Goal: Task Accomplishment & Management: Manage account settings

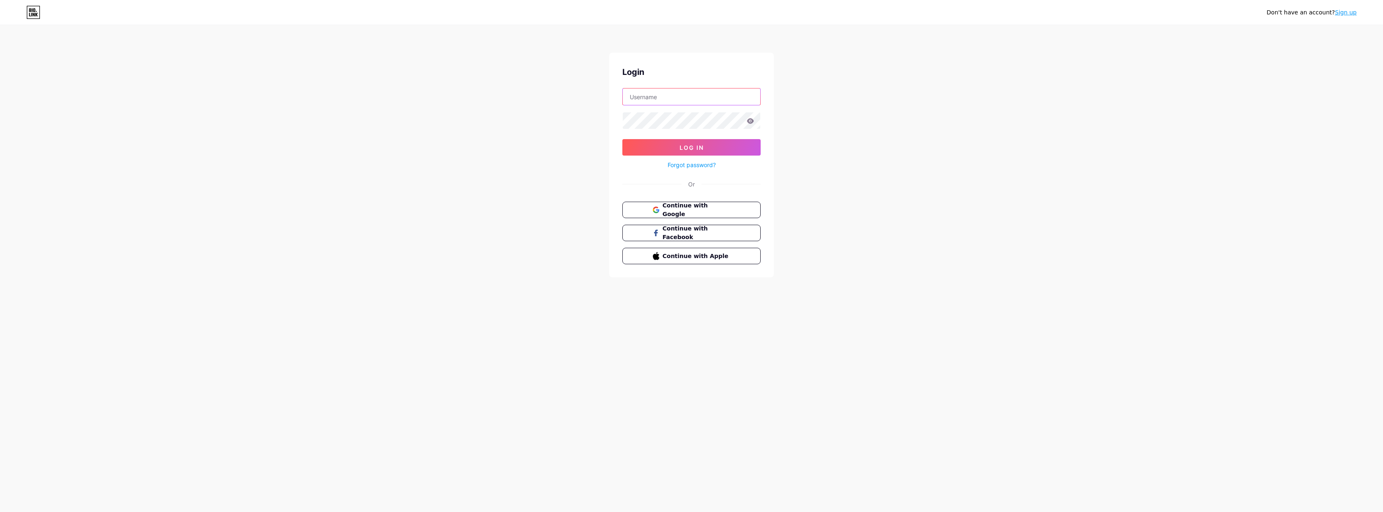
type input "[EMAIL_ADDRESS][DOMAIN_NAME]"
click at [691, 147] on button "Log In" at bounding box center [691, 147] width 138 height 16
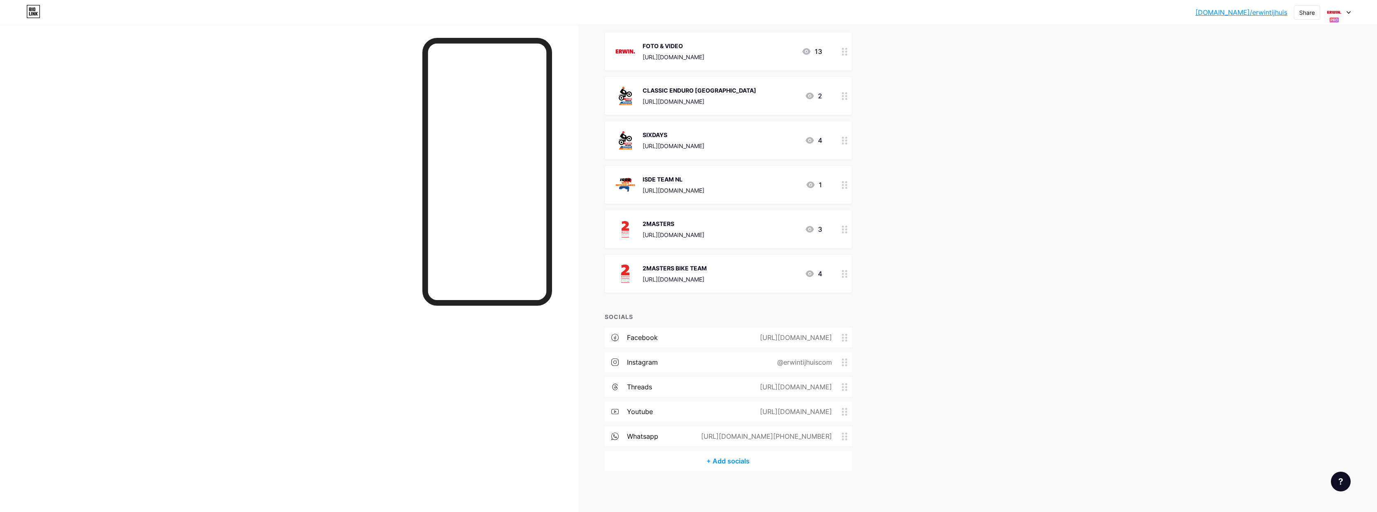
scroll to position [97, 0]
click at [847, 438] on icon at bounding box center [845, 437] width 6 height 8
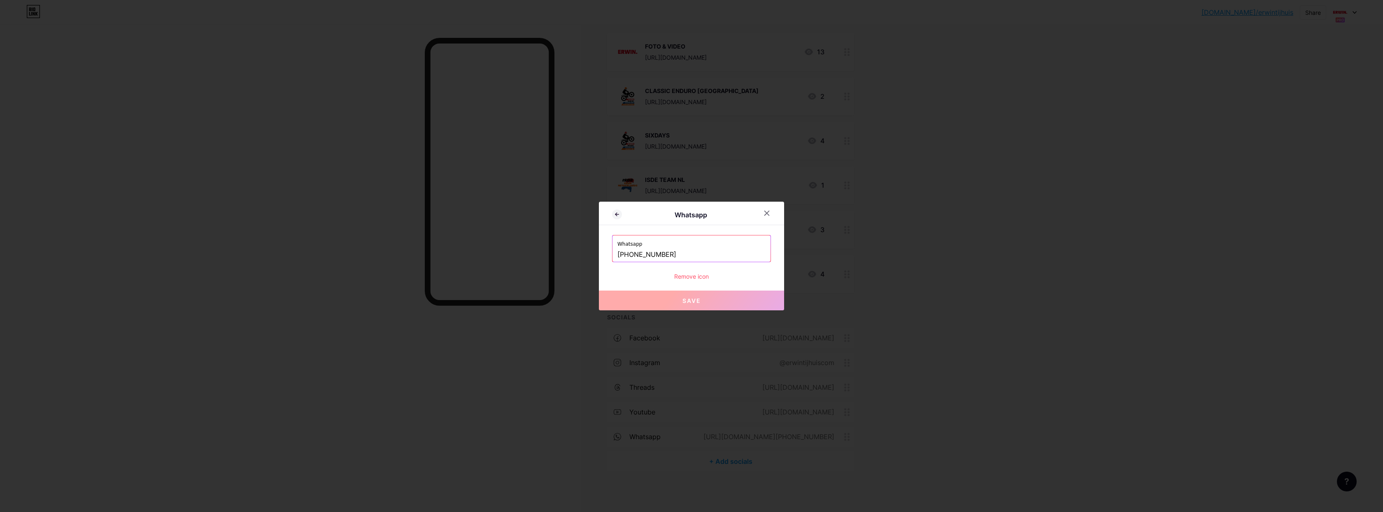
click at [687, 275] on div "Remove icon" at bounding box center [691, 276] width 159 height 9
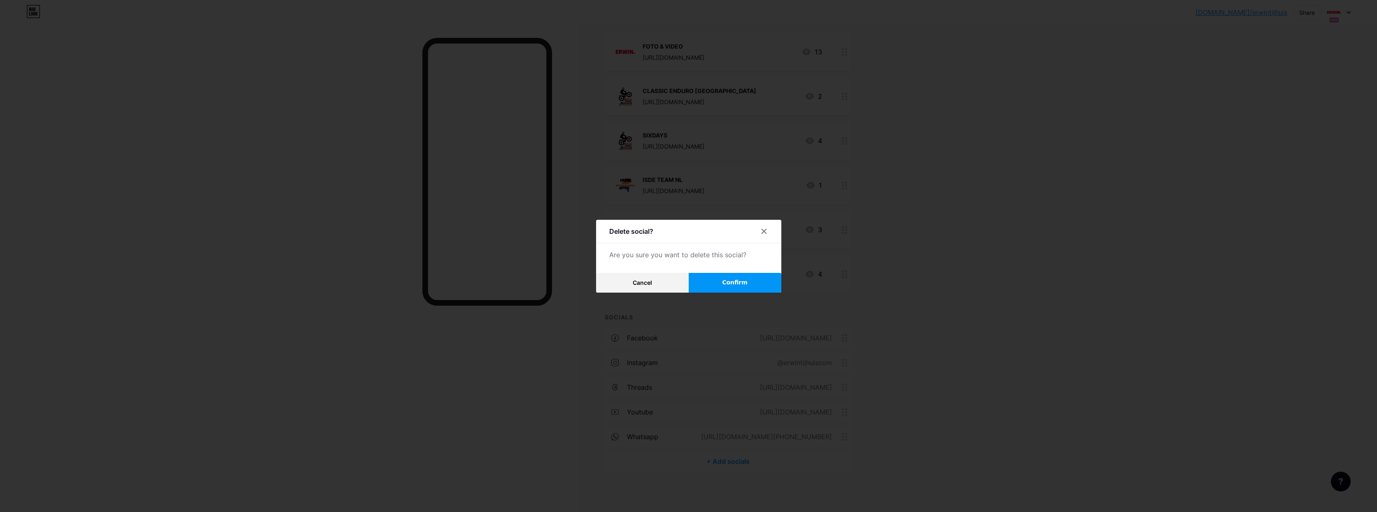
click at [769, 282] on button "Confirm" at bounding box center [735, 283] width 93 height 20
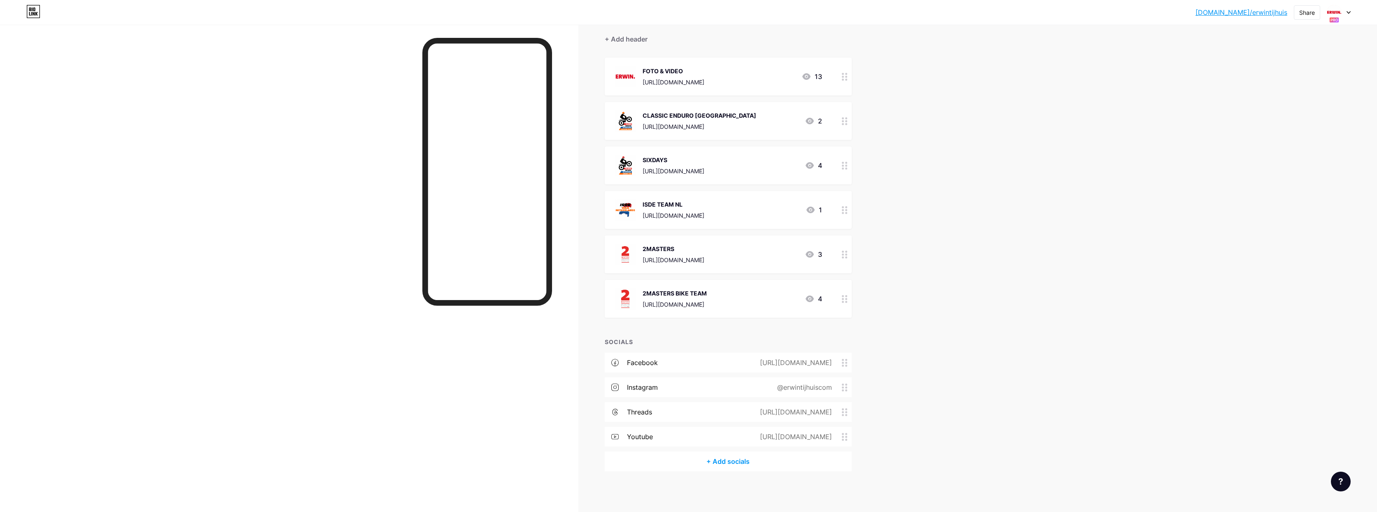
click at [1342, 15] on div at bounding box center [1339, 12] width 24 height 15
click at [1289, 84] on div "ERWIN. bio.link/erwintijhuiscom" at bounding box center [1299, 76] width 94 height 18
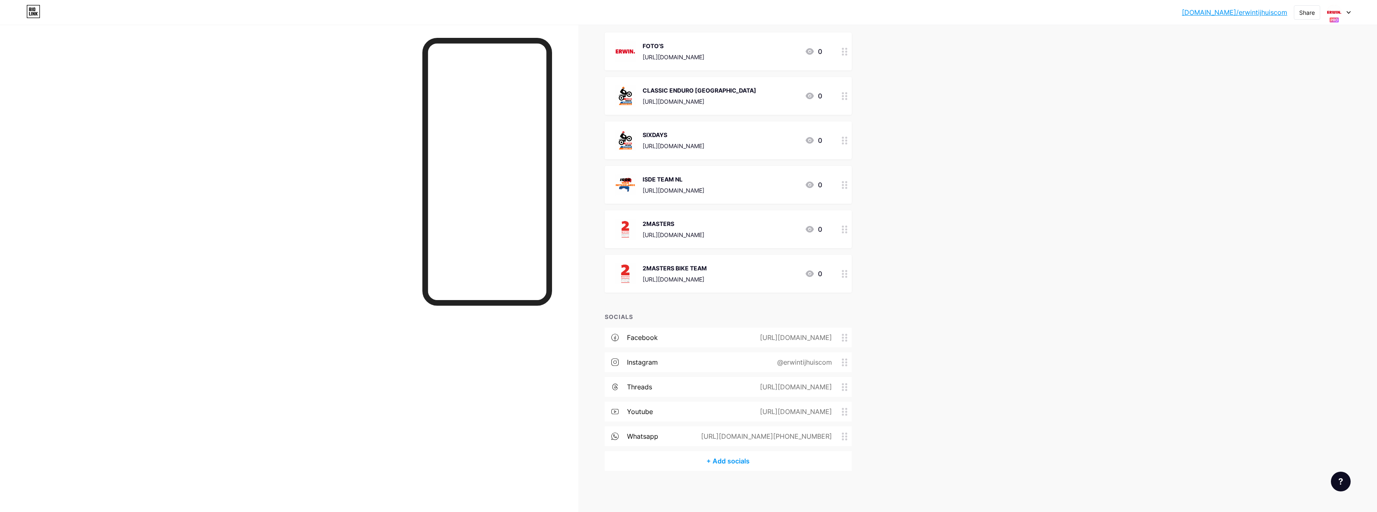
scroll to position [97, 0]
click at [847, 434] on icon at bounding box center [845, 437] width 6 height 8
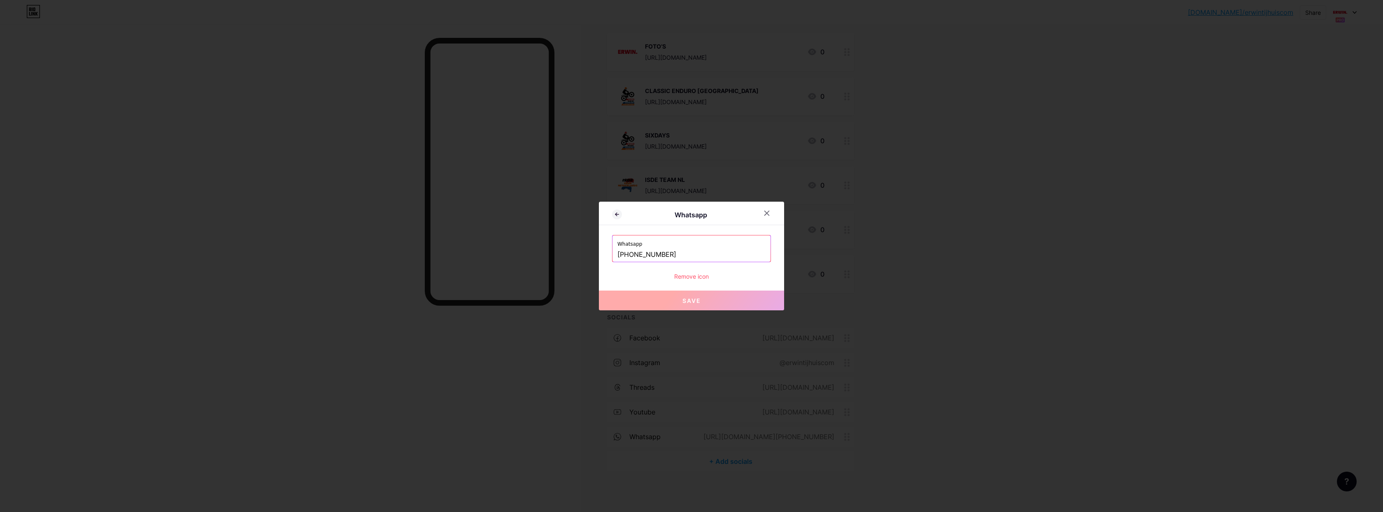
click at [685, 277] on div "Remove icon" at bounding box center [691, 276] width 159 height 9
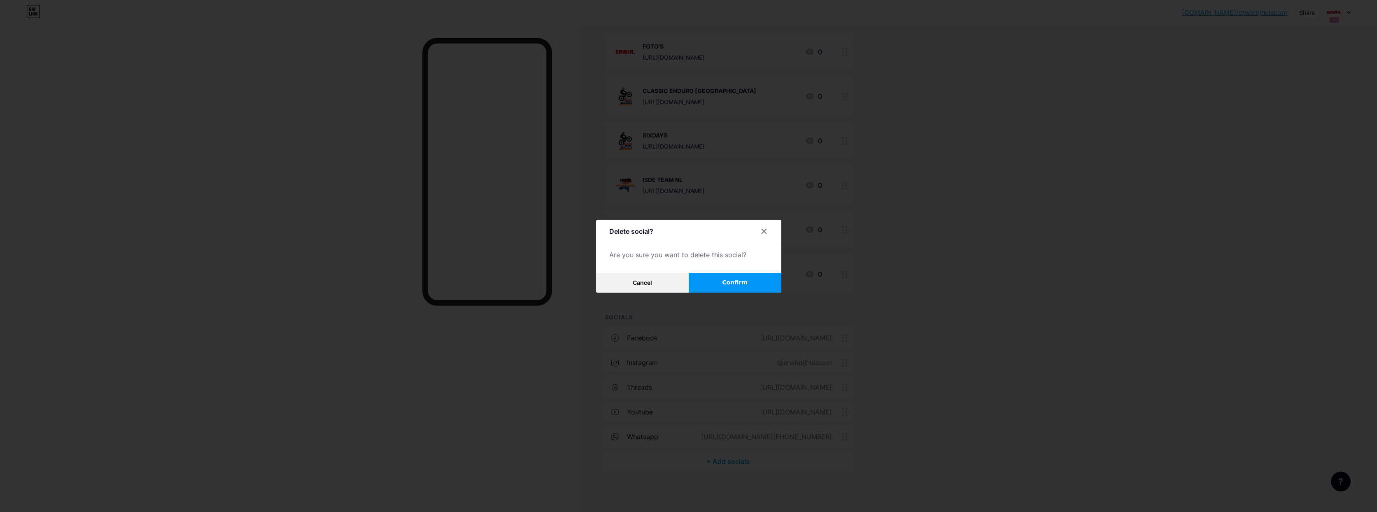
scroll to position [95, 0]
click at [717, 284] on button "Confirm" at bounding box center [735, 283] width 93 height 20
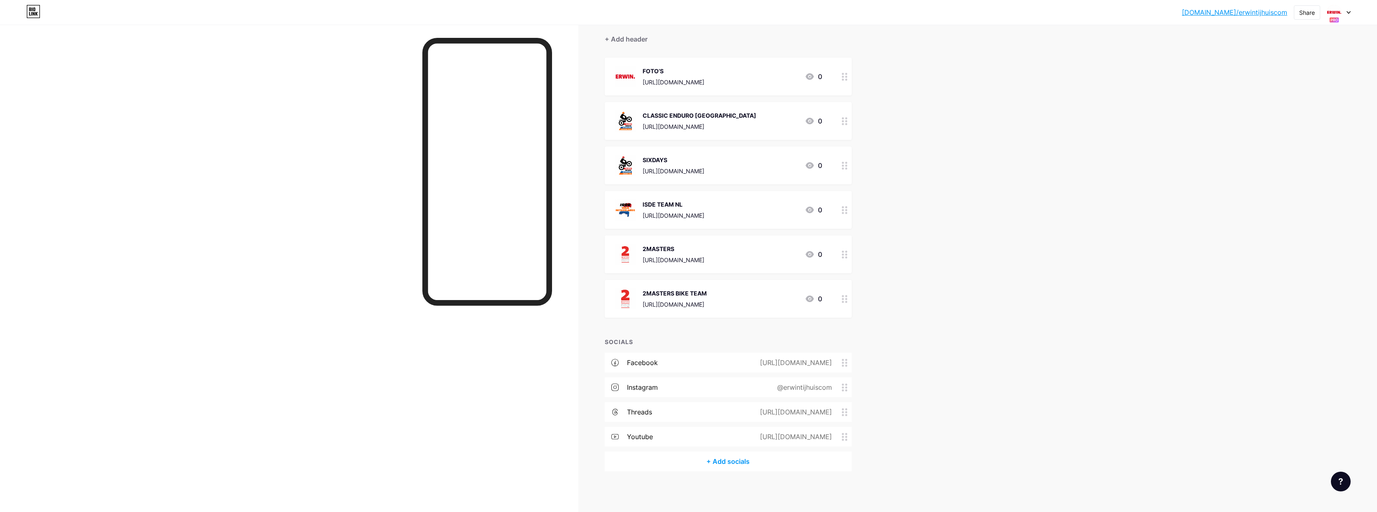
click at [1345, 16] on div at bounding box center [1339, 12] width 24 height 15
click at [1298, 100] on div "[DOMAIN_NAME]/classicenduronl" at bounding box center [1308, 103] width 72 height 7
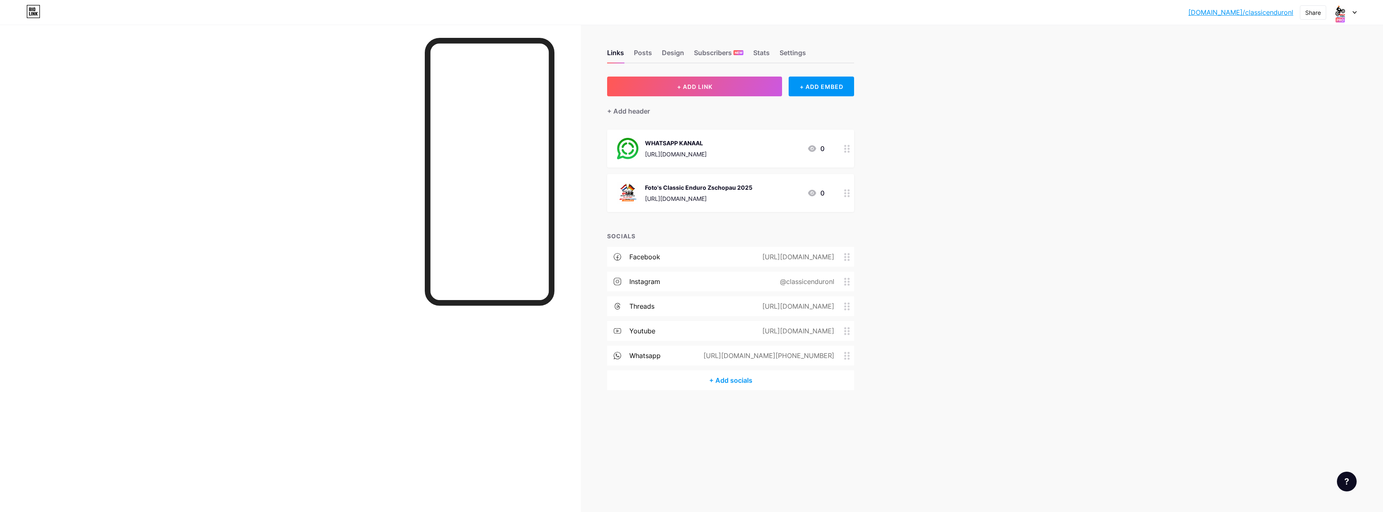
click at [845, 354] on icon at bounding box center [847, 356] width 6 height 8
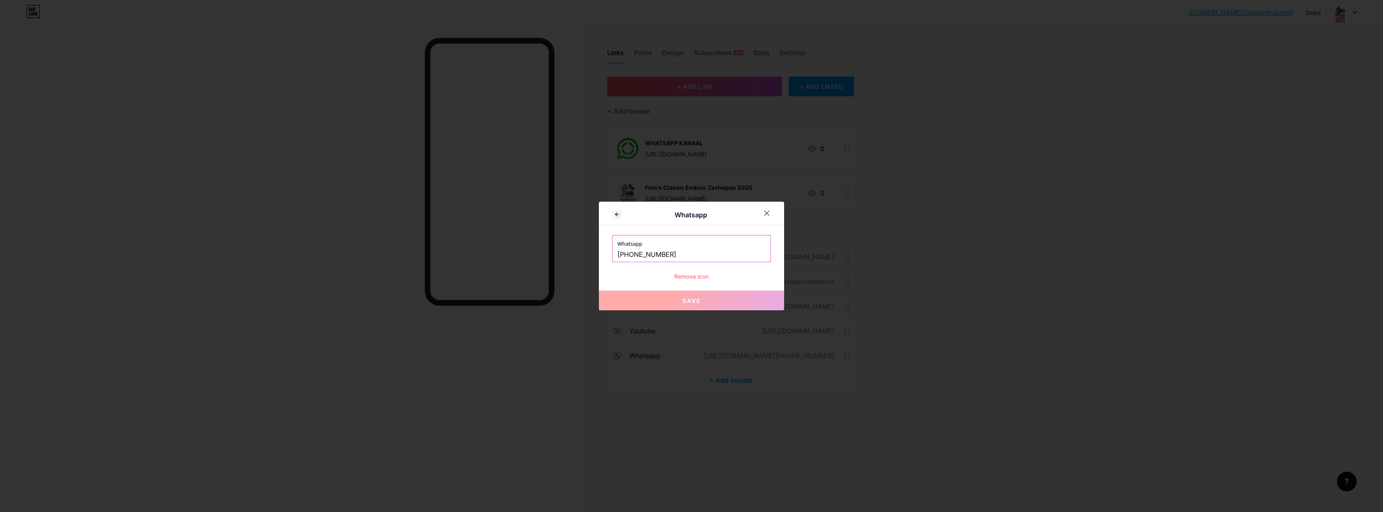
click at [684, 272] on div "Remove icon" at bounding box center [691, 276] width 159 height 9
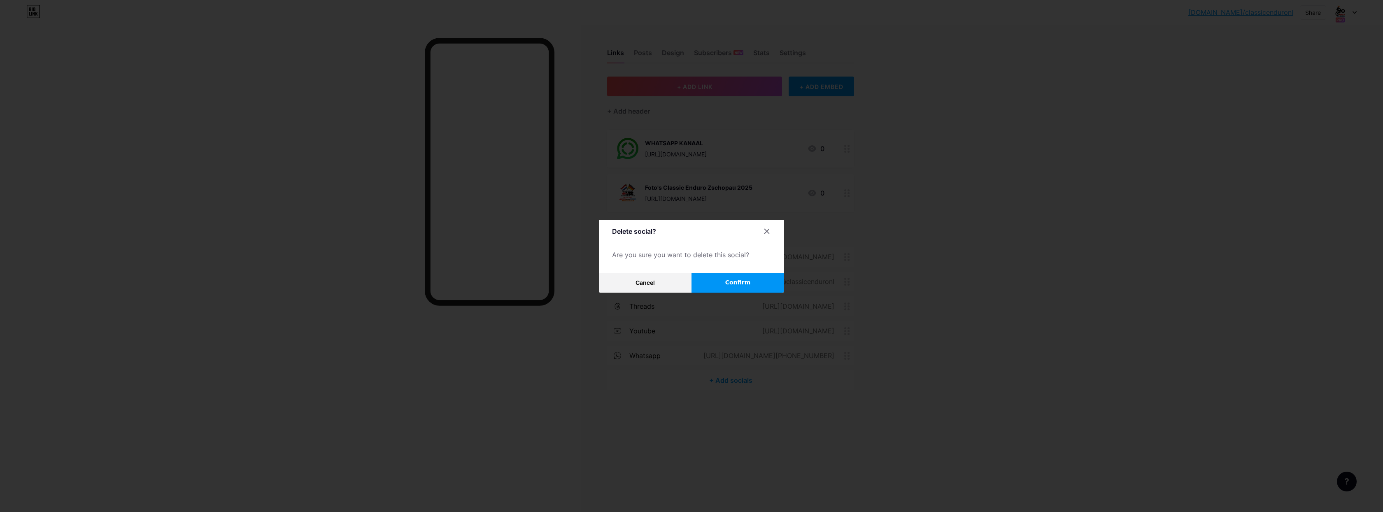
click at [750, 278] on button "Confirm" at bounding box center [737, 283] width 93 height 20
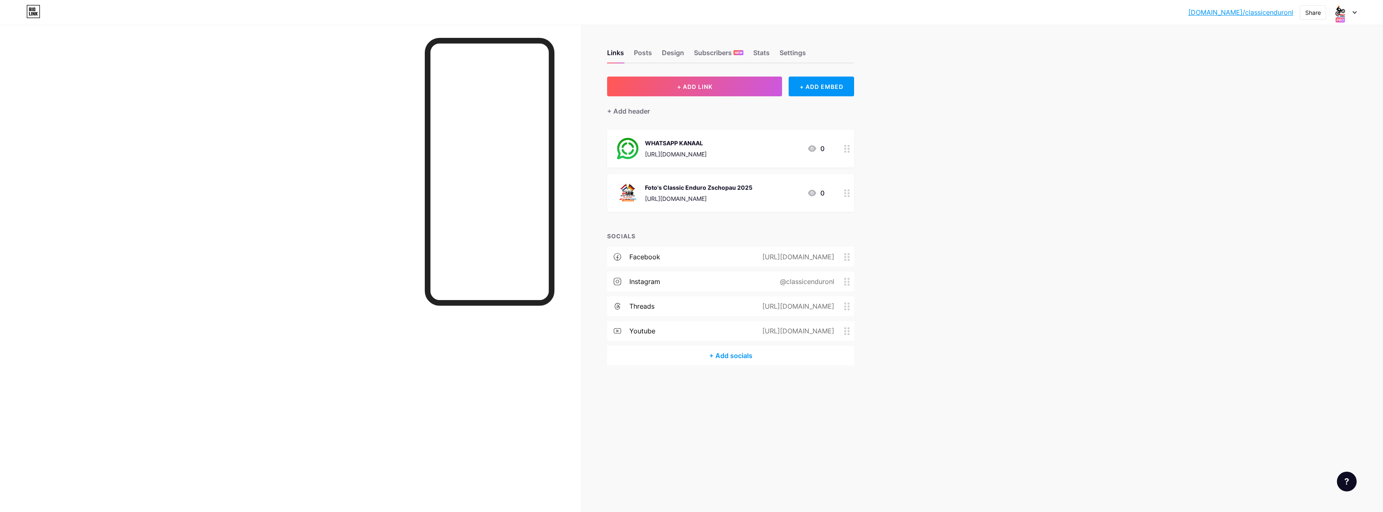
click at [1354, 14] on div at bounding box center [1345, 12] width 24 height 15
click at [1296, 103] on div "[DOMAIN_NAME]/sixdaysnl" at bounding box center [1310, 105] width 65 height 7
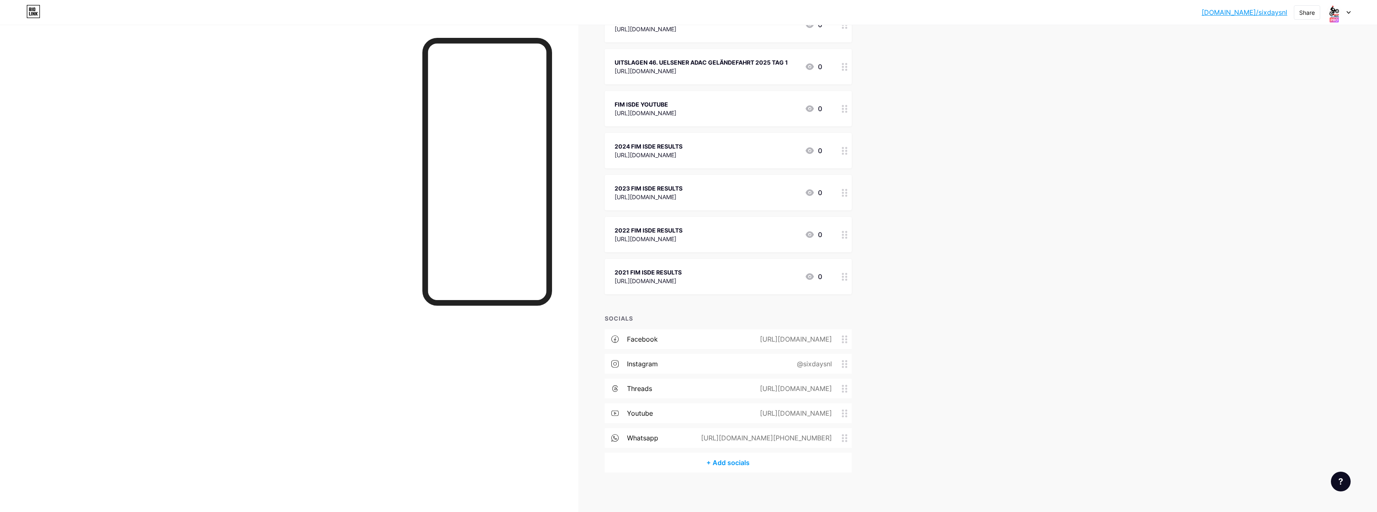
scroll to position [630, 0]
click at [847, 438] on icon at bounding box center [845, 437] width 6 height 8
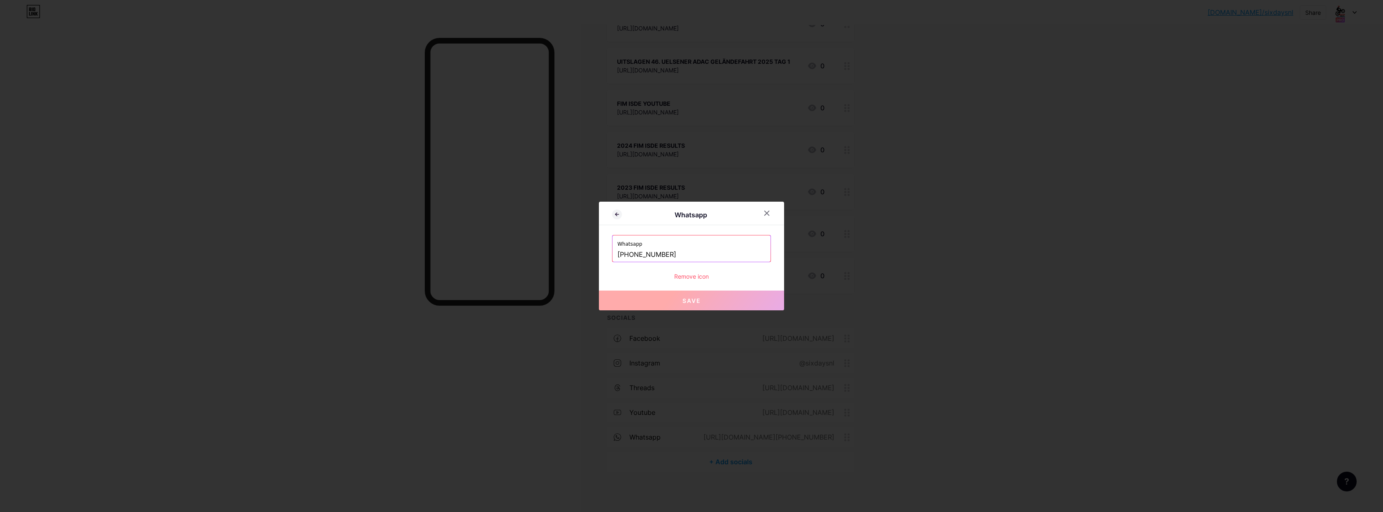
click at [684, 273] on div "Remove icon" at bounding box center [691, 276] width 159 height 9
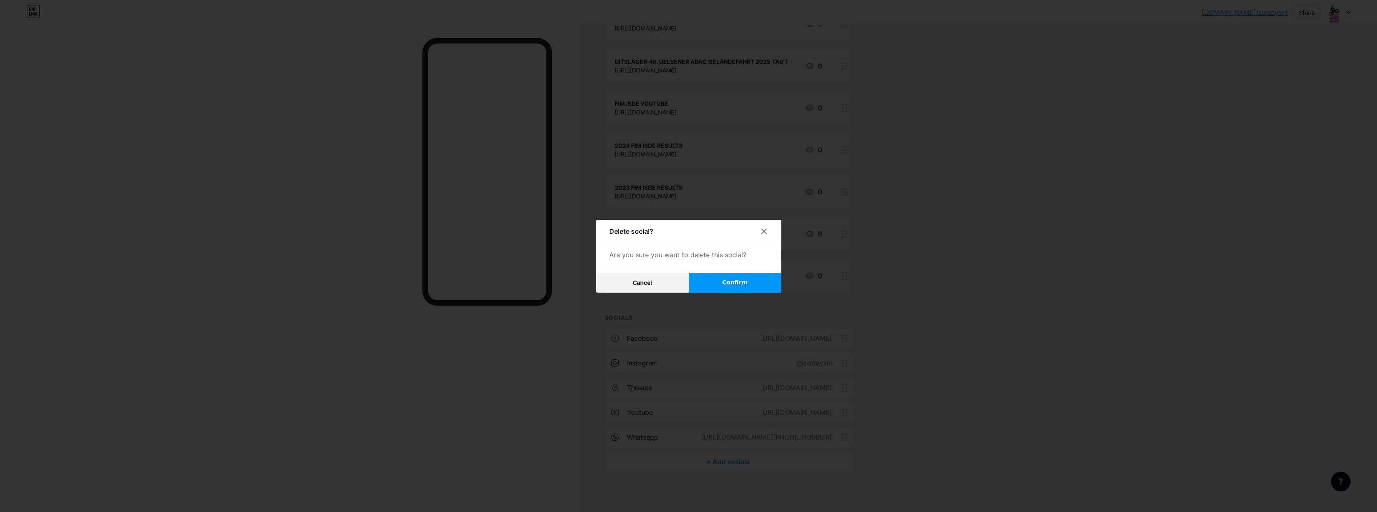
click at [732, 284] on span "Confirm" at bounding box center [735, 282] width 26 height 9
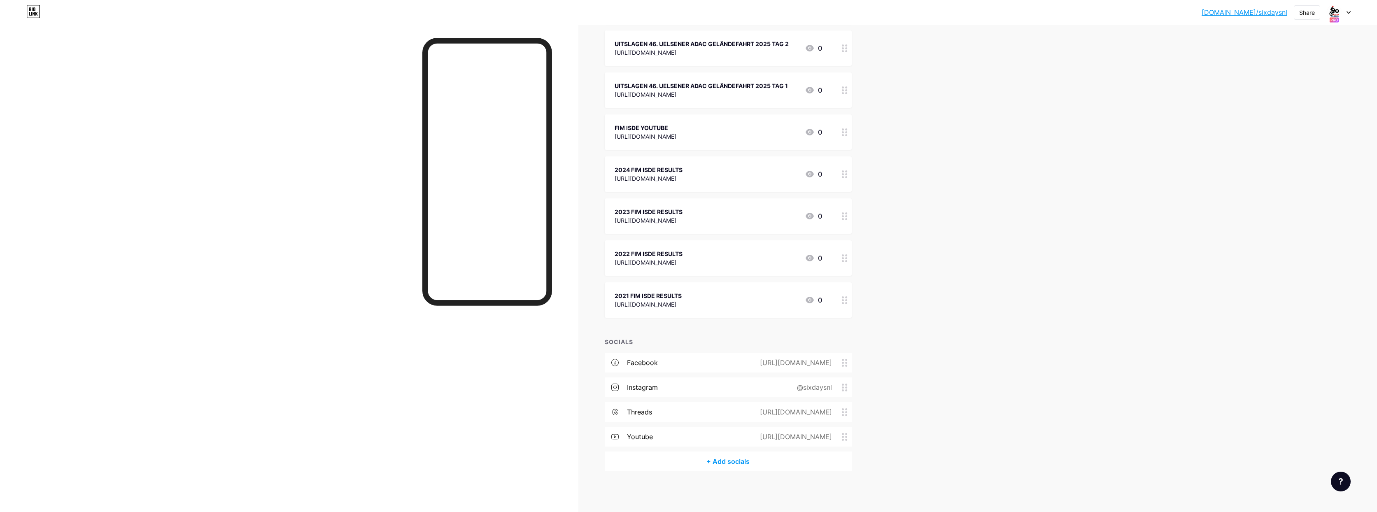
click at [1347, 15] on div at bounding box center [1339, 12] width 24 height 15
click at [1297, 97] on div "2MASTERS bio.link/2masters" at bounding box center [1304, 98] width 65 height 15
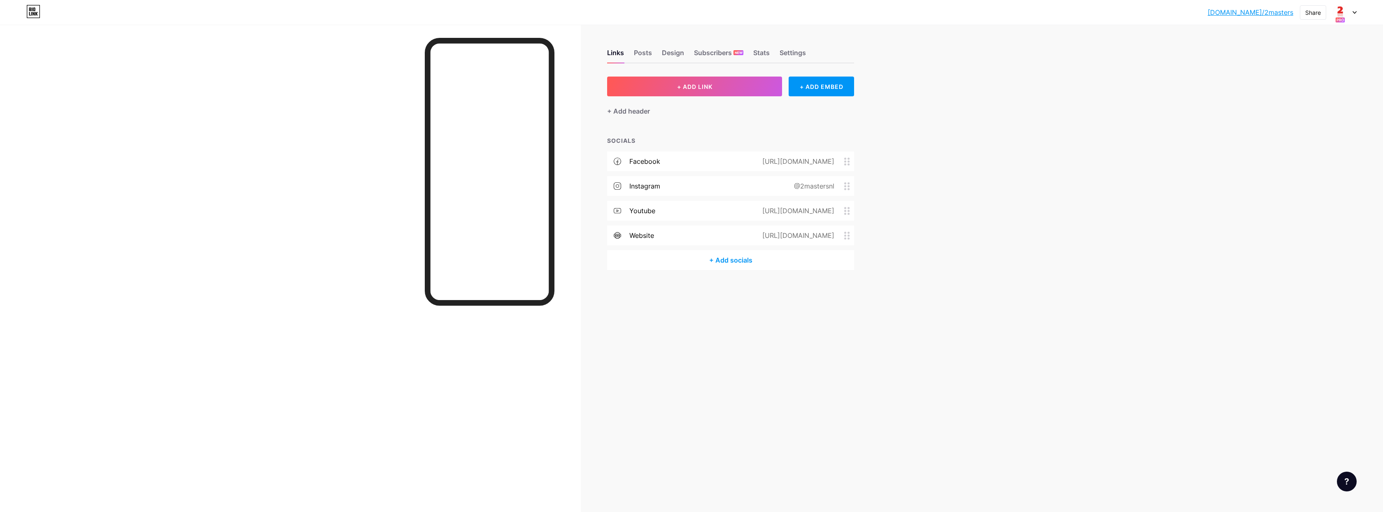
click at [1355, 11] on icon at bounding box center [1354, 12] width 4 height 3
click at [1302, 97] on div "[PERSON_NAME]. FOTOGRAFIE" at bounding box center [1314, 97] width 72 height 7
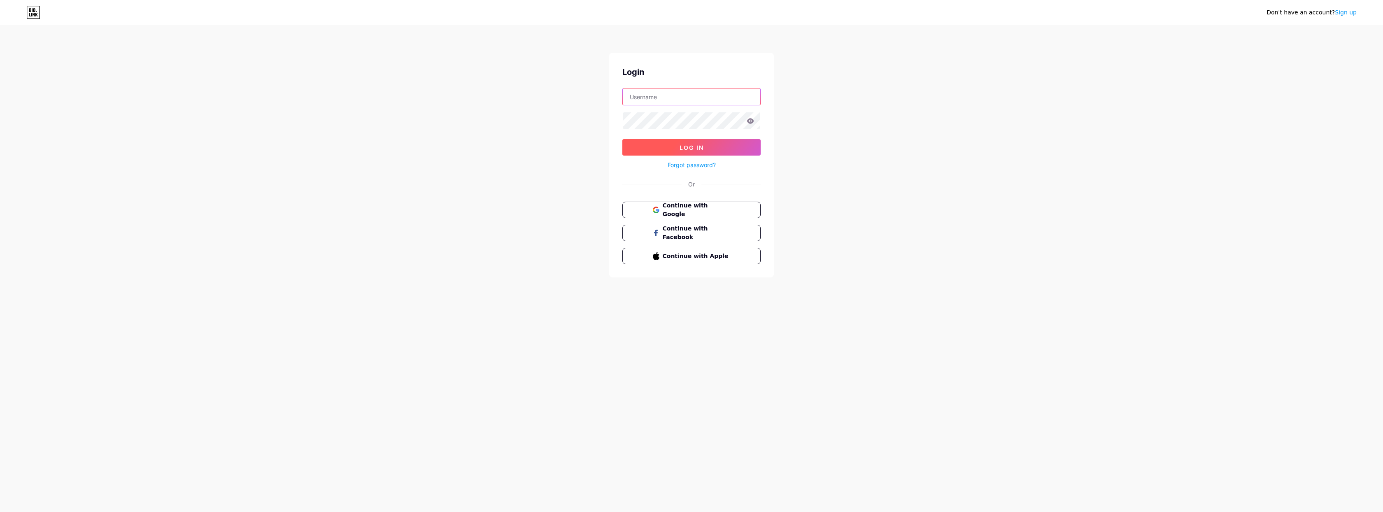
type input "info@tiehuus.nl"
click at [710, 152] on button "Log In" at bounding box center [691, 147] width 138 height 16
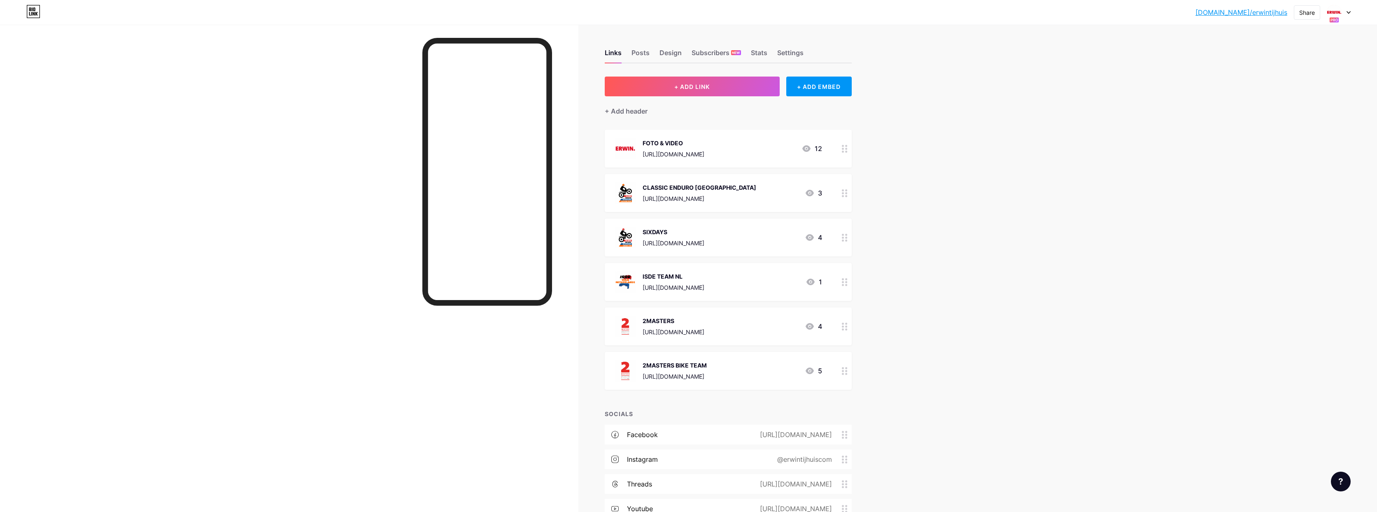
click at [1349, 11] on icon at bounding box center [1348, 12] width 4 height 3
click at [1293, 107] on div "[DOMAIN_NAME]/milantijhuis" at bounding box center [1306, 109] width 69 height 7
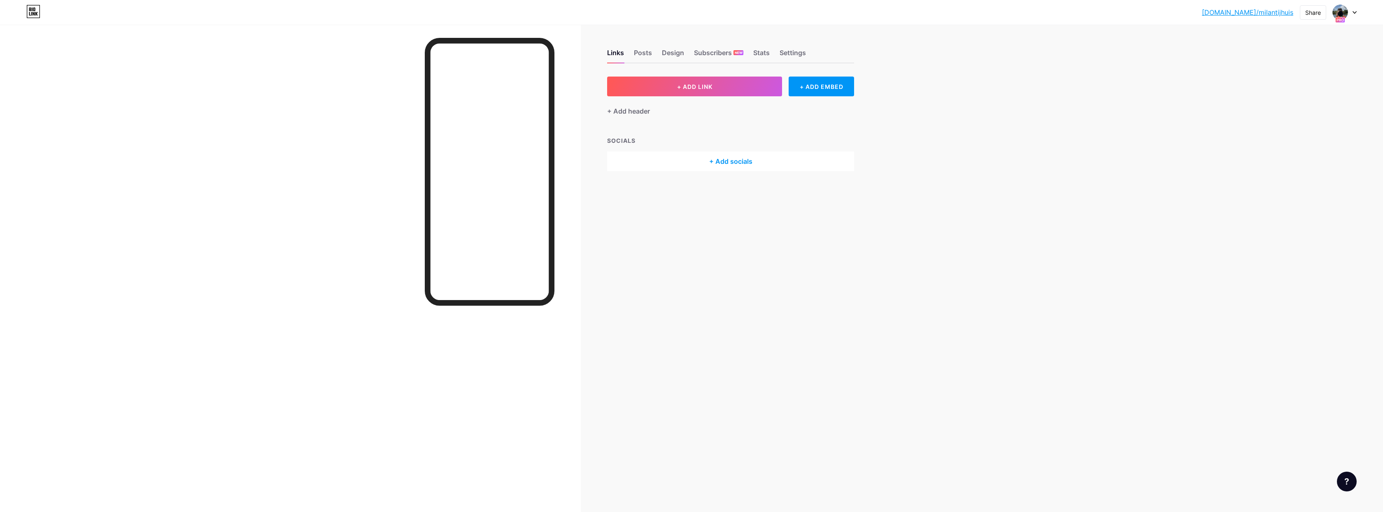
click at [1357, 13] on div "[DOMAIN_NAME]/milant... [DOMAIN_NAME]/milantijhuis Share Switch accounts [GEOGR…" at bounding box center [691, 12] width 1383 height 15
click at [1355, 13] on icon at bounding box center [1354, 13] width 3 height 2
click at [1321, 88] on div "[PERSON_NAME] Enduro" at bounding box center [1314, 86] width 72 height 7
click at [1355, 14] on div at bounding box center [1345, 12] width 24 height 15
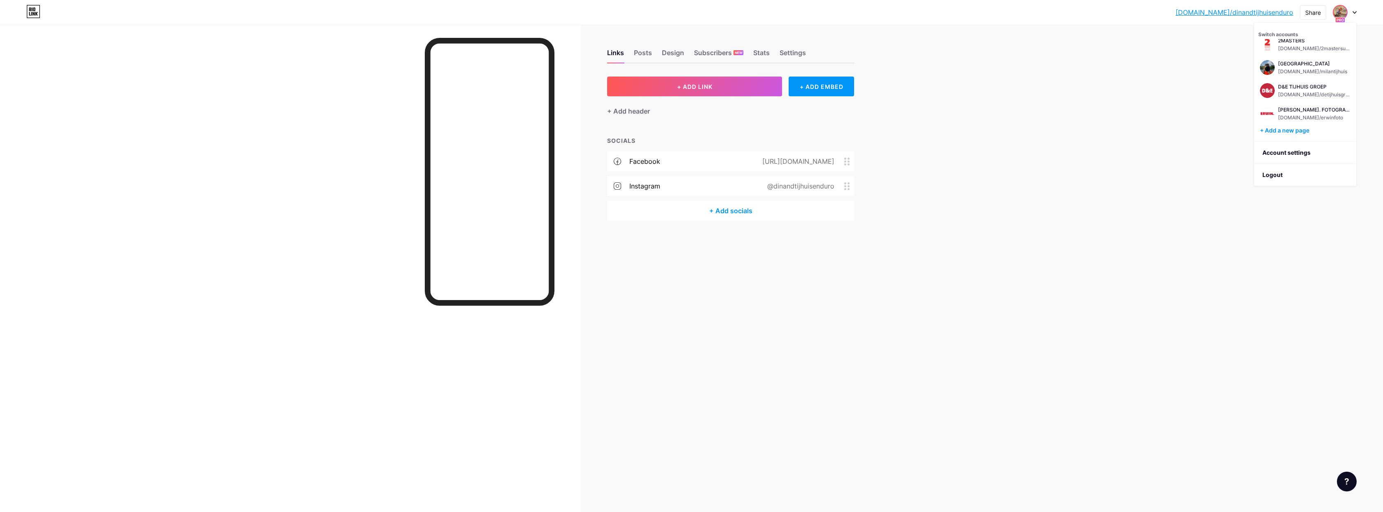
scroll to position [190, 0]
click at [1312, 98] on div "[DOMAIN_NAME]/detijhuisgroep" at bounding box center [1314, 98] width 72 height 7
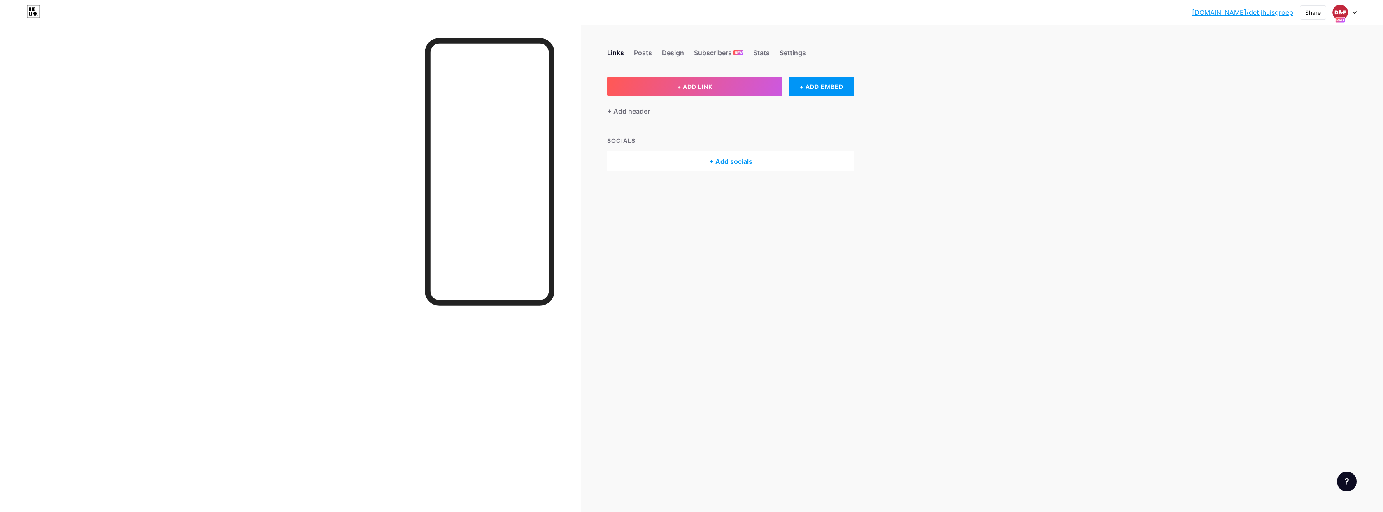
drag, startPoint x: 1355, startPoint y: 12, endPoint x: 1331, endPoint y: 41, distance: 37.4
click at [1355, 12] on icon at bounding box center [1354, 12] width 4 height 3
click at [1306, 56] on div "[DOMAIN_NAME]/erwinfoto" at bounding box center [1314, 56] width 72 height 7
click at [846, 263] on icon at bounding box center [847, 260] width 6 height 8
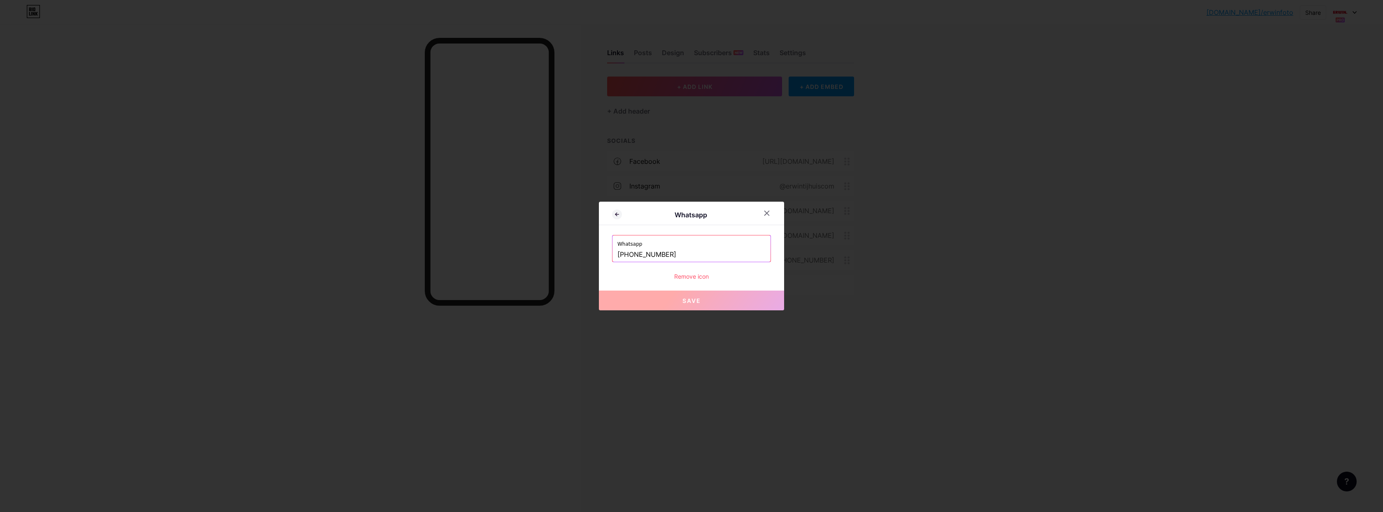
click at [695, 278] on div "Remove icon" at bounding box center [691, 276] width 159 height 9
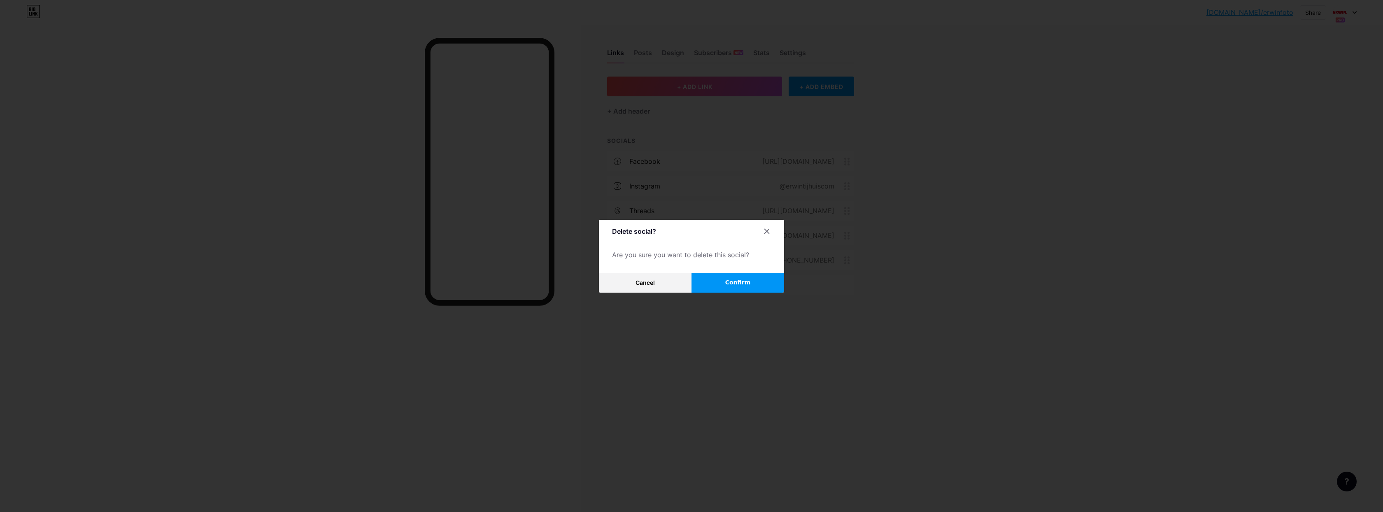
click at [746, 285] on span "Confirm" at bounding box center [738, 282] width 26 height 9
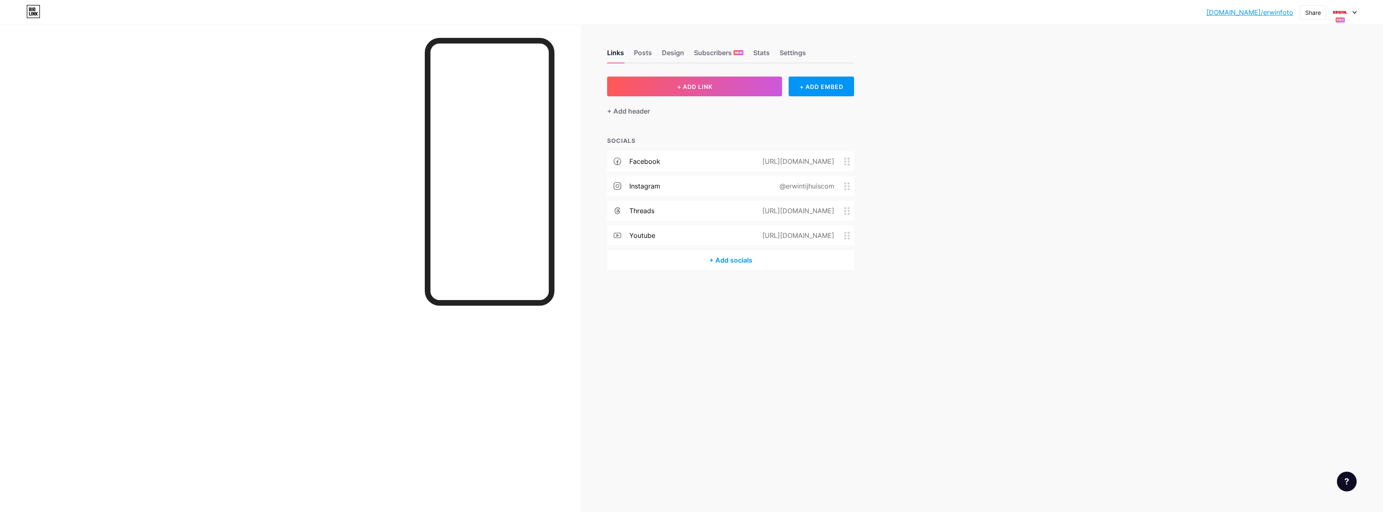
click at [1356, 9] on div at bounding box center [1345, 12] width 24 height 15
click at [1308, 62] on div "[DOMAIN_NAME]/isdeteamnl" at bounding box center [1312, 63] width 69 height 7
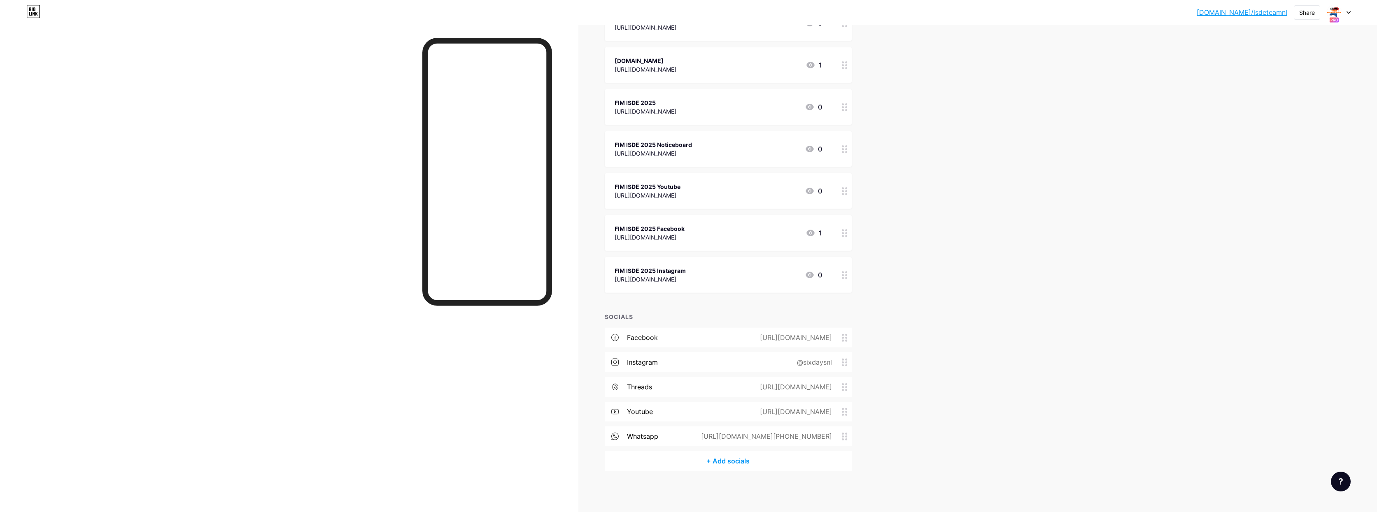
scroll to position [124, 0]
click at [846, 438] on icon at bounding box center [845, 437] width 6 height 8
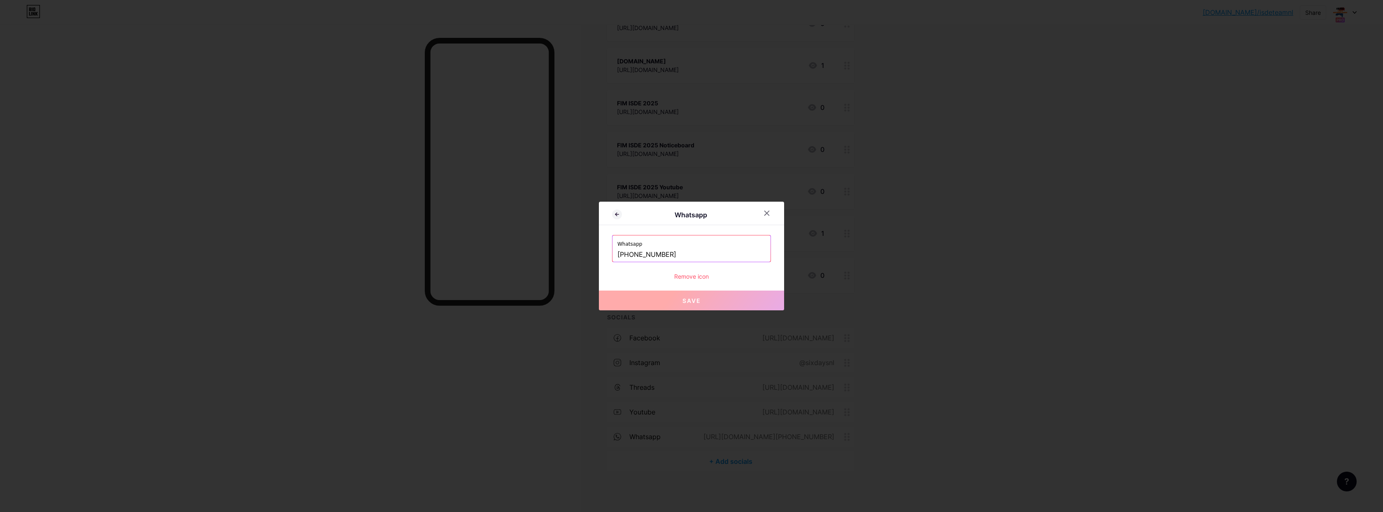
click at [696, 275] on div "Remove icon" at bounding box center [691, 276] width 159 height 9
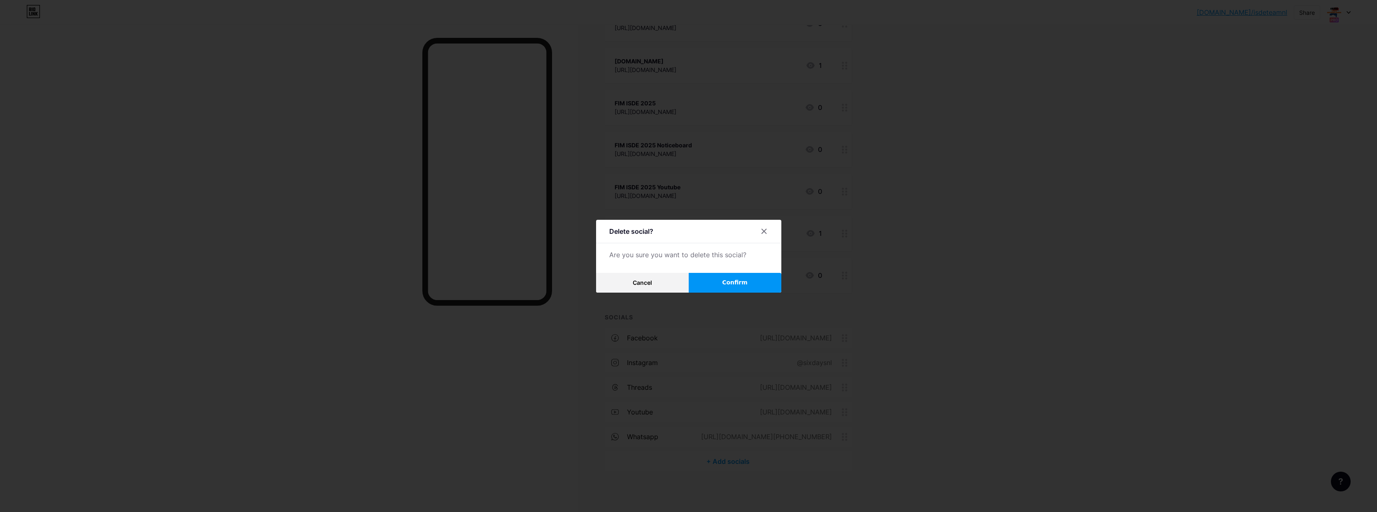
drag, startPoint x: 733, startPoint y: 278, endPoint x: 754, endPoint y: 273, distance: 21.5
click at [733, 278] on button "Confirm" at bounding box center [735, 283] width 93 height 20
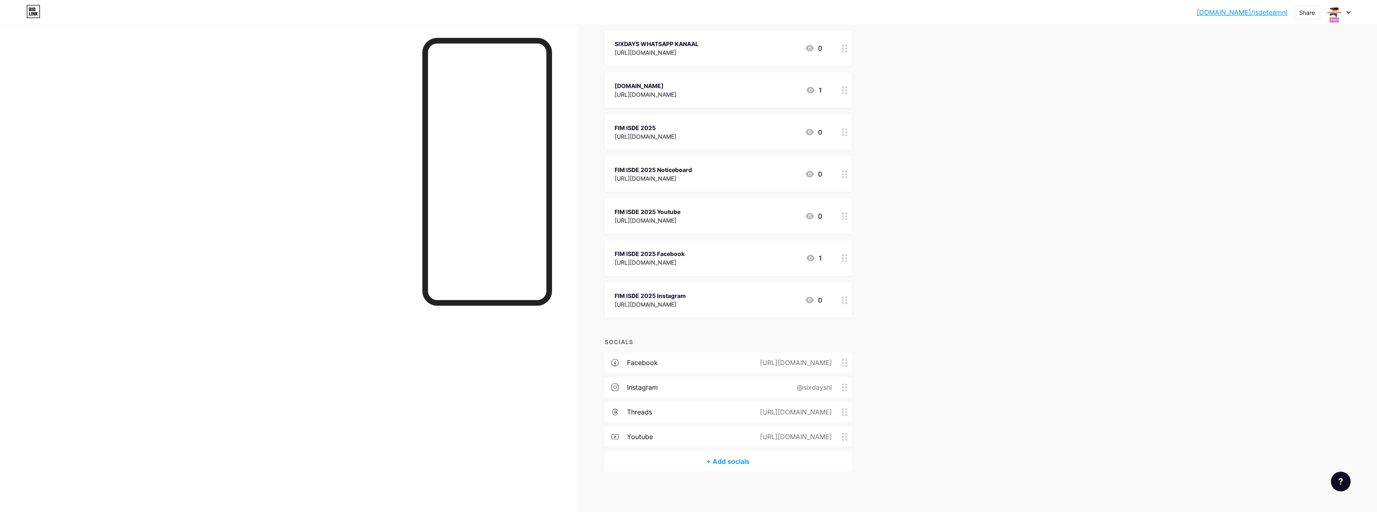
click at [1351, 11] on div "bio.link/isdete... bio.link/isdeteamnl Share Switch accounts ISDE TEAM NL bio.l…" at bounding box center [688, 12] width 1377 height 15
click at [1349, 11] on icon at bounding box center [1348, 12] width 4 height 3
click at [1316, 99] on div "HULZENSE BOYS & 2MASTERS" at bounding box center [1308, 97] width 72 height 7
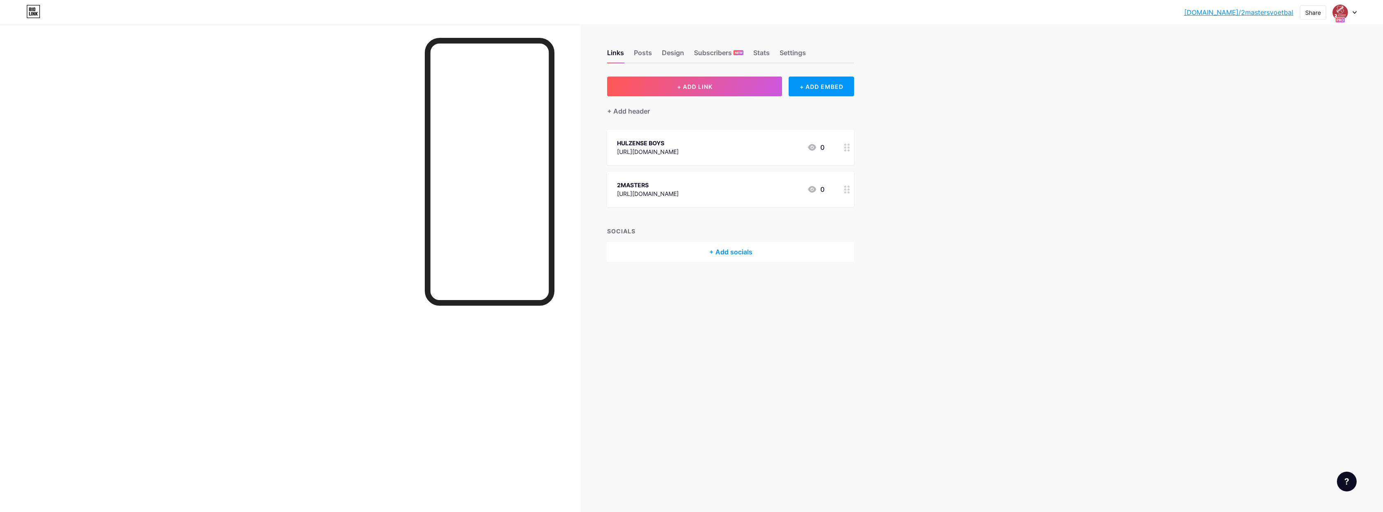
click at [1355, 12] on icon at bounding box center [1354, 12] width 4 height 3
click at [1310, 88] on div "WEG MET DE WINDMOLENS IN [GEOGRAPHIC_DATA]" at bounding box center [1314, 85] width 72 height 7
click at [1356, 13] on icon at bounding box center [1354, 12] width 4 height 3
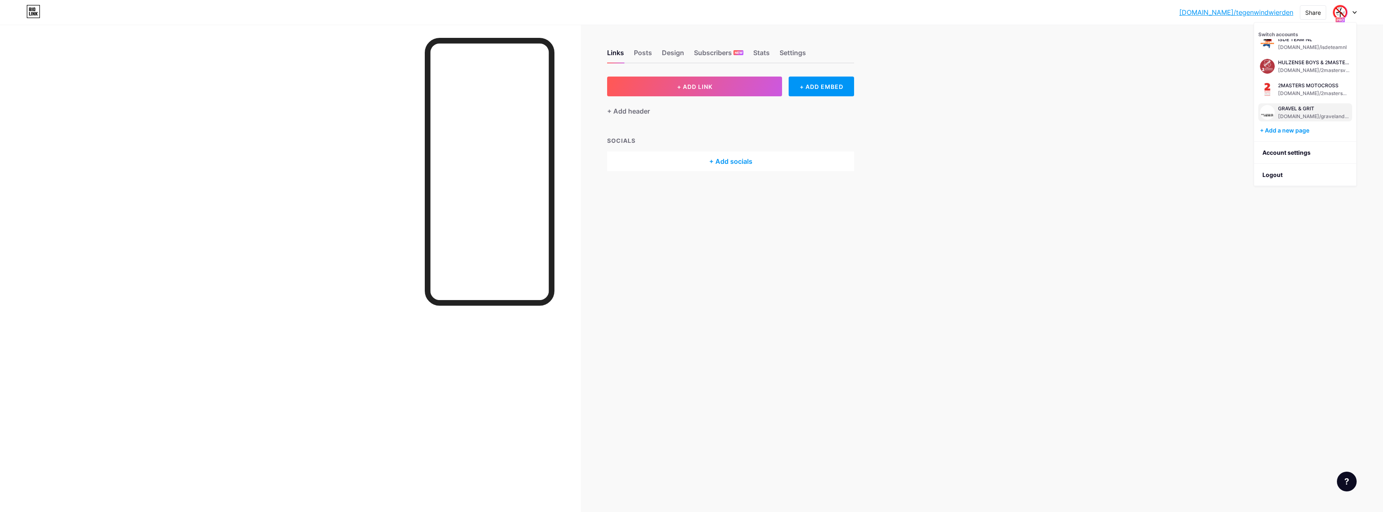
scroll to position [310, 0]
click at [1304, 112] on div "GRAVEL & GRIT [DOMAIN_NAME]/gravelandgrit" at bounding box center [1314, 112] width 72 height 15
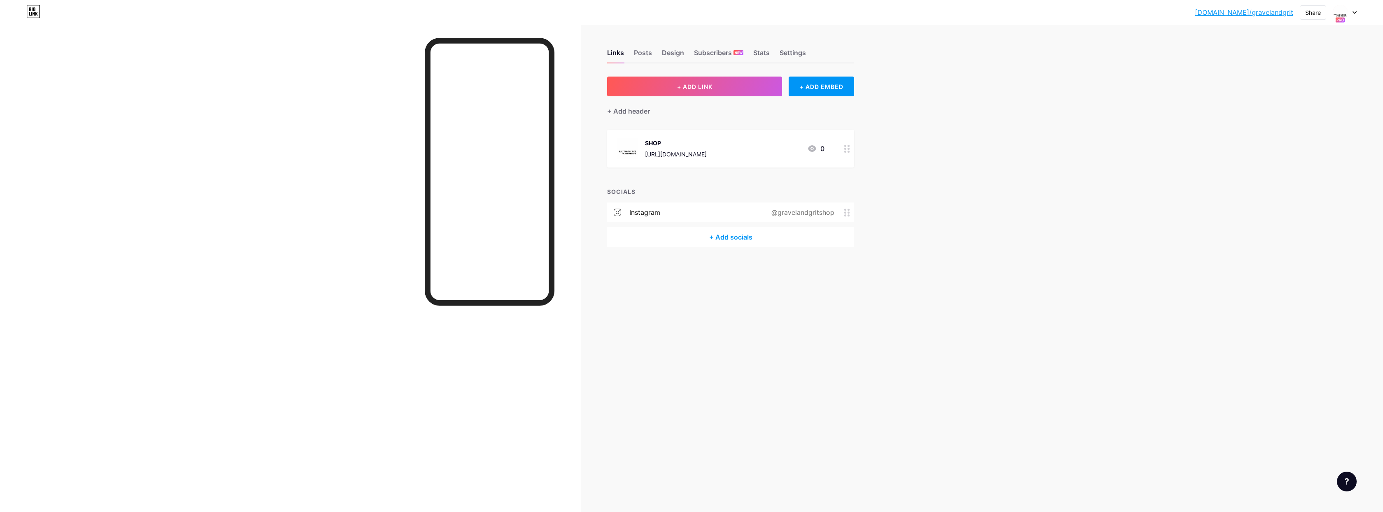
click at [1355, 12] on icon at bounding box center [1354, 13] width 3 height 2
click at [1266, 175] on li "Logout" at bounding box center [1305, 175] width 102 height 22
